Goal: Check status: Check status

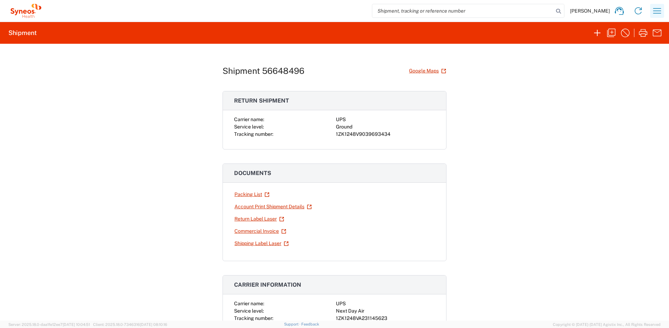
click at [655, 12] on icon "button" at bounding box center [656, 10] width 11 height 11
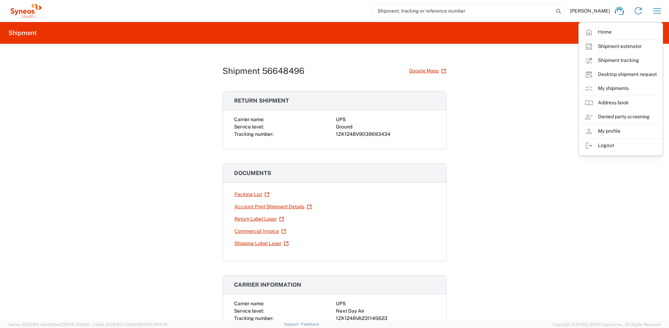
click at [492, 122] on div "Shipment 56648496 Google Maps Return shipment Carrier name: UPS Service level: …" at bounding box center [334, 182] width 669 height 277
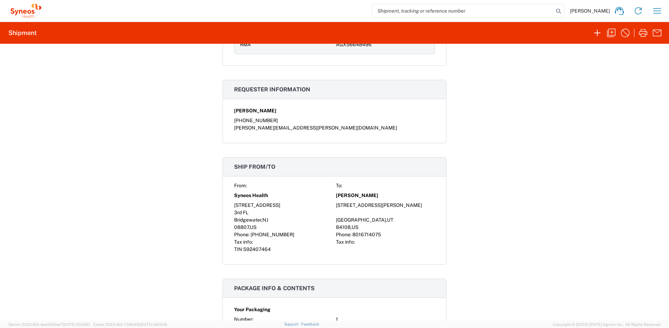
scroll to position [414, 0]
click at [658, 15] on icon "button" at bounding box center [656, 10] width 11 height 11
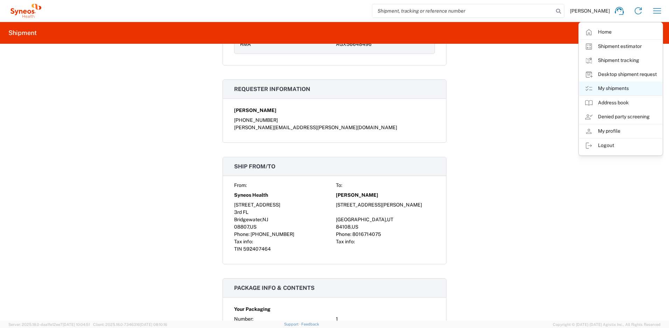
click at [621, 88] on link "My shipments" at bounding box center [620, 88] width 83 height 14
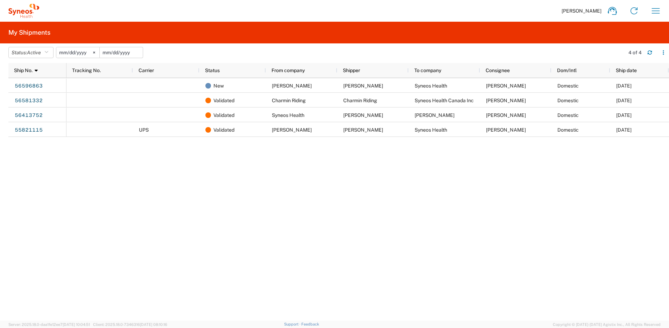
click at [127, 53] on input "date" at bounding box center [121, 52] width 43 height 10
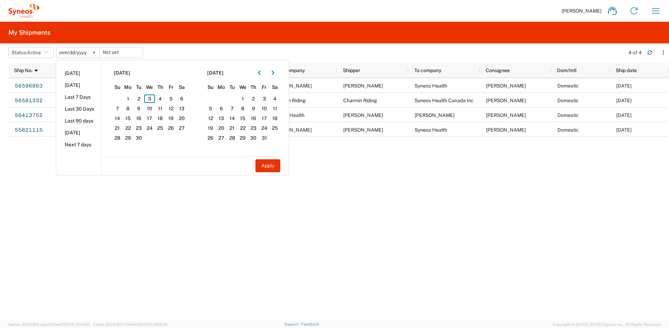
click at [182, 44] on header "Status: Active Active All Approved Booked Canceled Delivered Denied New On Hold…" at bounding box center [338, 53] width 660 height 20
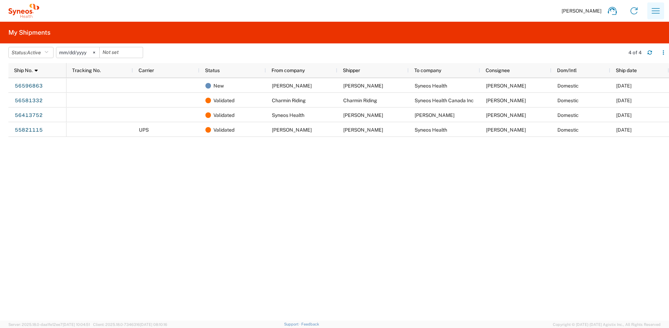
click at [662, 11] on button "button" at bounding box center [655, 10] width 17 height 17
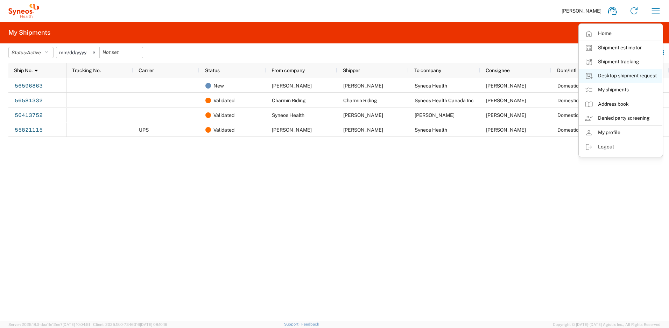
click at [639, 76] on link "Desktop shipment request" at bounding box center [620, 76] width 83 height 14
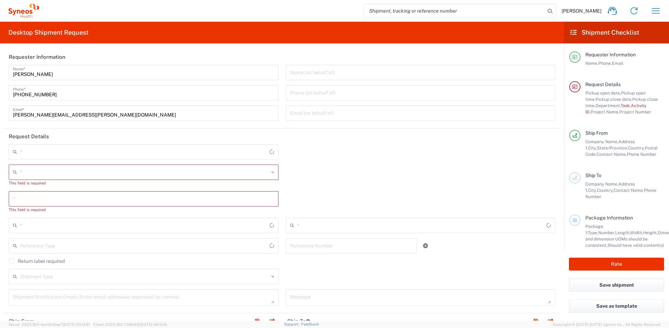
type input "[US_STATE]"
type input "[GEOGRAPHIC_DATA]"
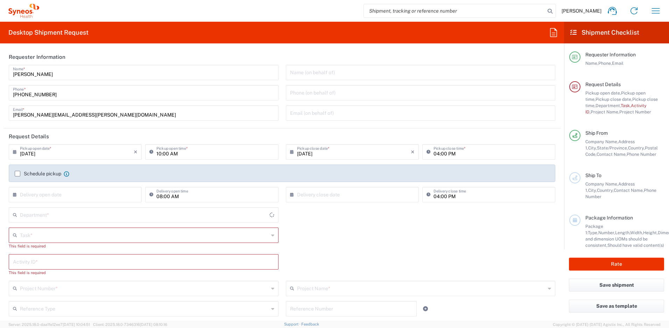
type input "4510"
type input "Syneos Health, LLC-[GEOGRAPHIC_DATA] [GEOGRAPHIC_DATA] [GEOGRAPHIC_DATA]"
click at [656, 12] on icon "button" at bounding box center [655, 10] width 11 height 11
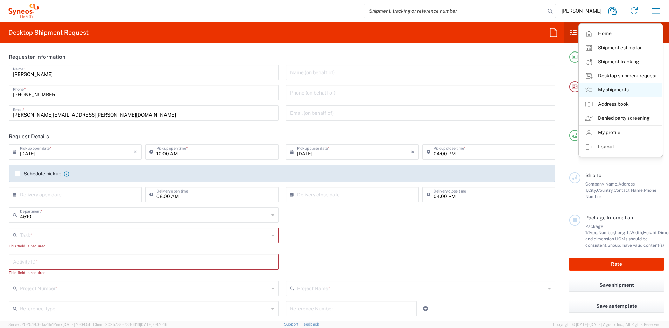
click at [620, 88] on link "My shipments" at bounding box center [620, 90] width 83 height 14
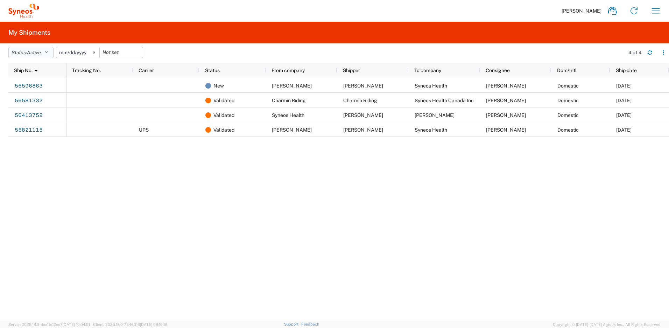
click at [48, 52] on icon "button" at bounding box center [46, 52] width 4 height 5
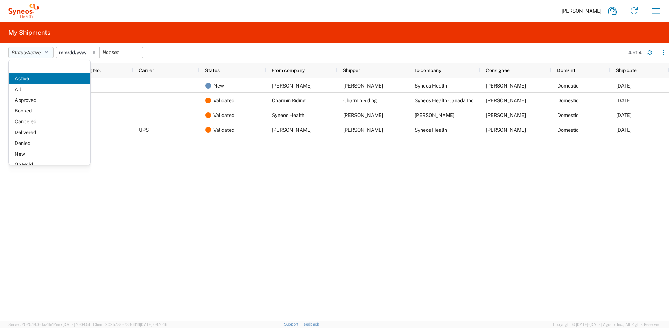
click at [48, 52] on icon "button" at bounding box center [46, 52] width 4 height 5
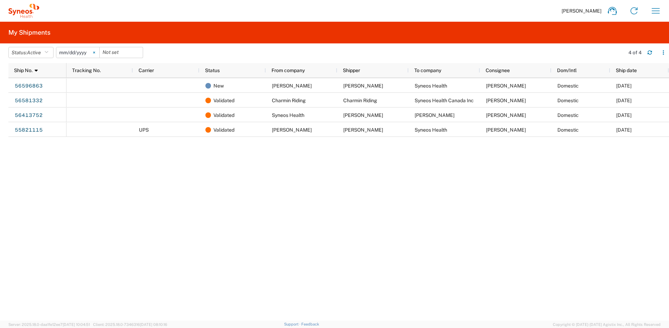
click at [98, 52] on svg-icon at bounding box center [94, 52] width 10 height 10
click at [41, 54] on span "Active" at bounding box center [34, 53] width 14 height 6
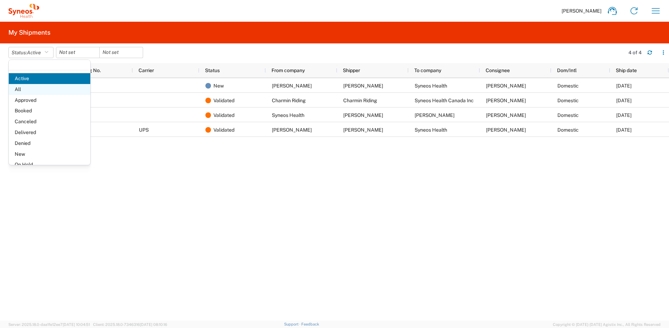
click at [35, 87] on span "All" at bounding box center [49, 89] width 81 height 11
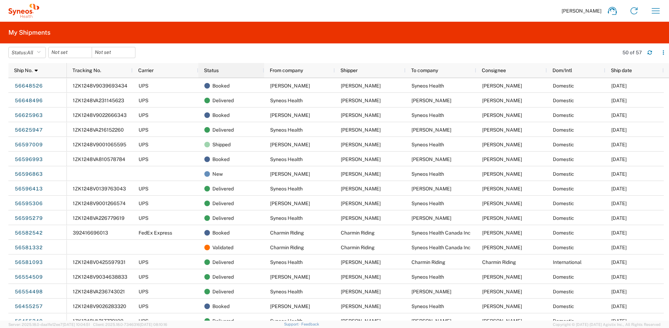
click at [233, 70] on div "Status" at bounding box center [232, 70] width 57 height 11
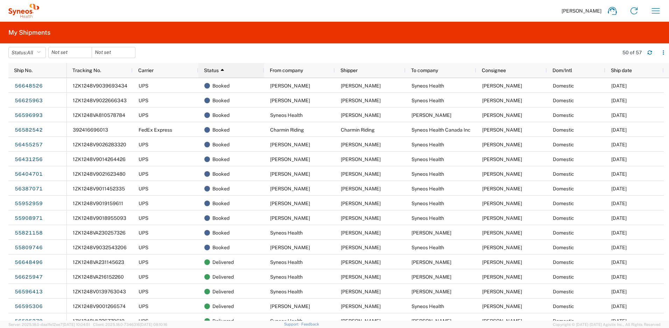
click at [233, 72] on div "Status 1" at bounding box center [232, 70] width 57 height 11
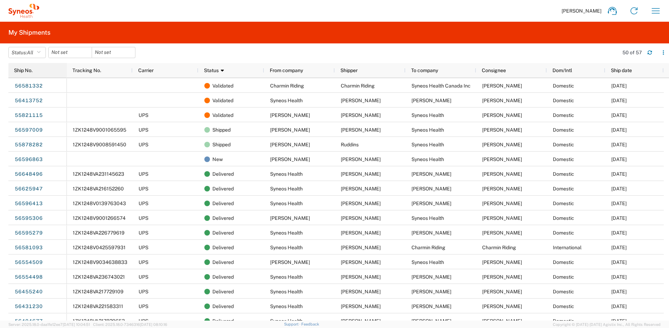
click at [58, 71] on div "Ship No." at bounding box center [39, 70] width 50 height 11
